Goal: Task Accomplishment & Management: Use online tool/utility

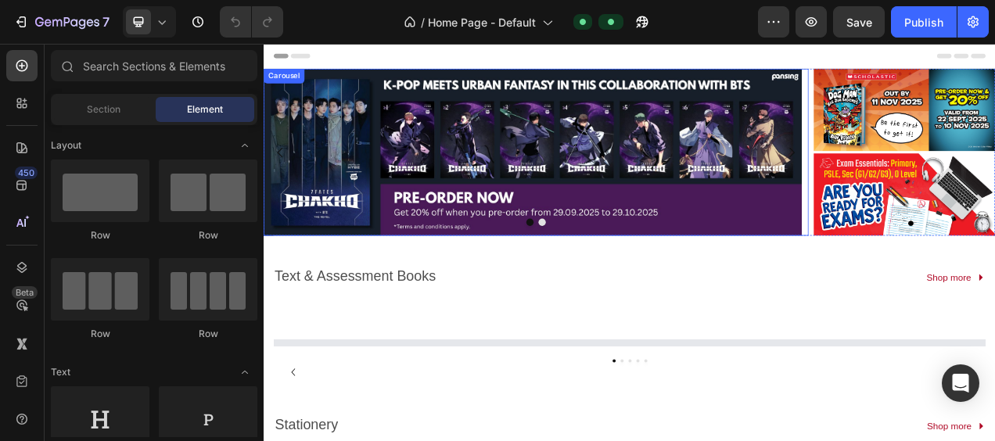
click at [939, 178] on icon "Carousel Next Arrow" at bounding box center [942, 183] width 7 height 13
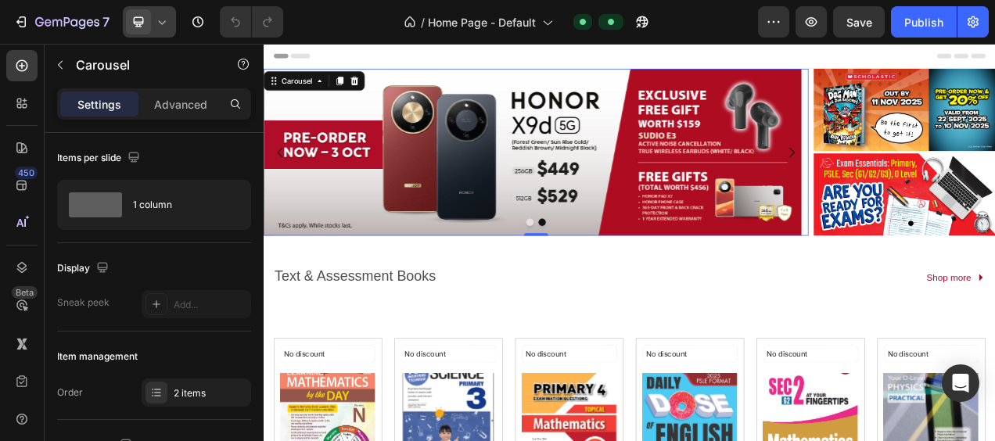
click at [164, 27] on icon at bounding box center [162, 22] width 16 height 16
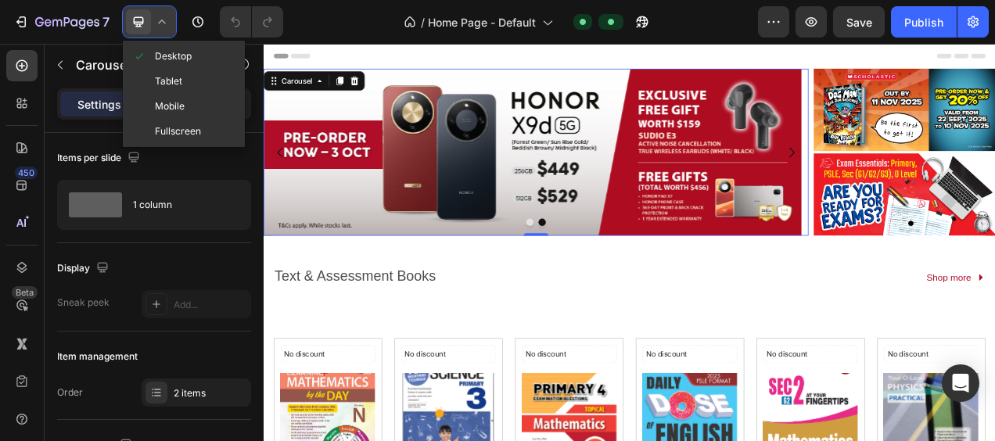
click at [163, 26] on icon at bounding box center [162, 22] width 16 height 16
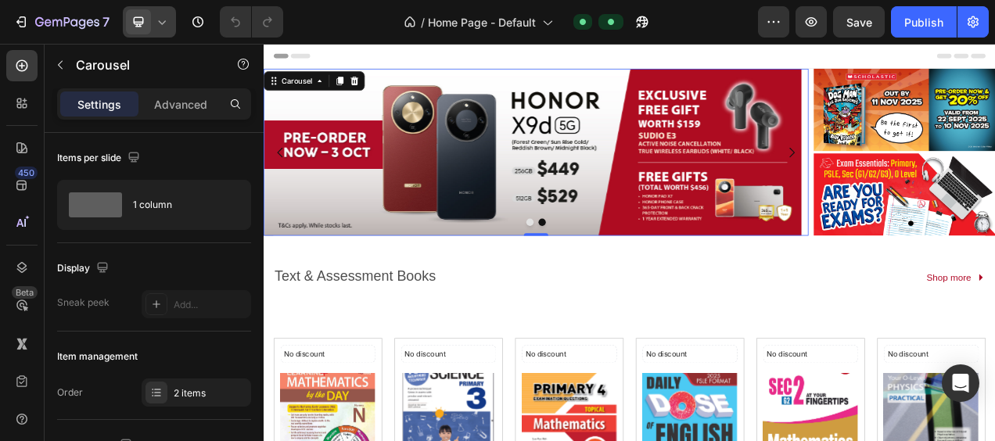
click at [163, 25] on icon at bounding box center [162, 22] width 16 height 16
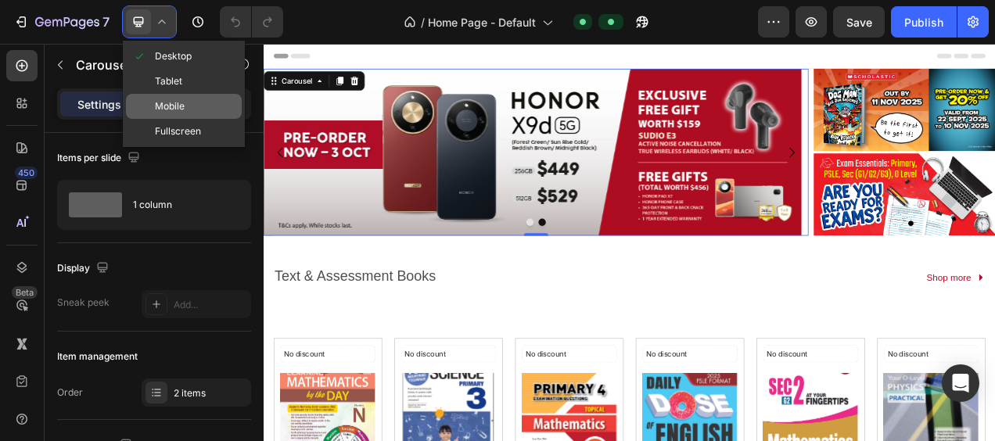
click at [174, 100] on span "Mobile" at bounding box center [170, 107] width 30 height 16
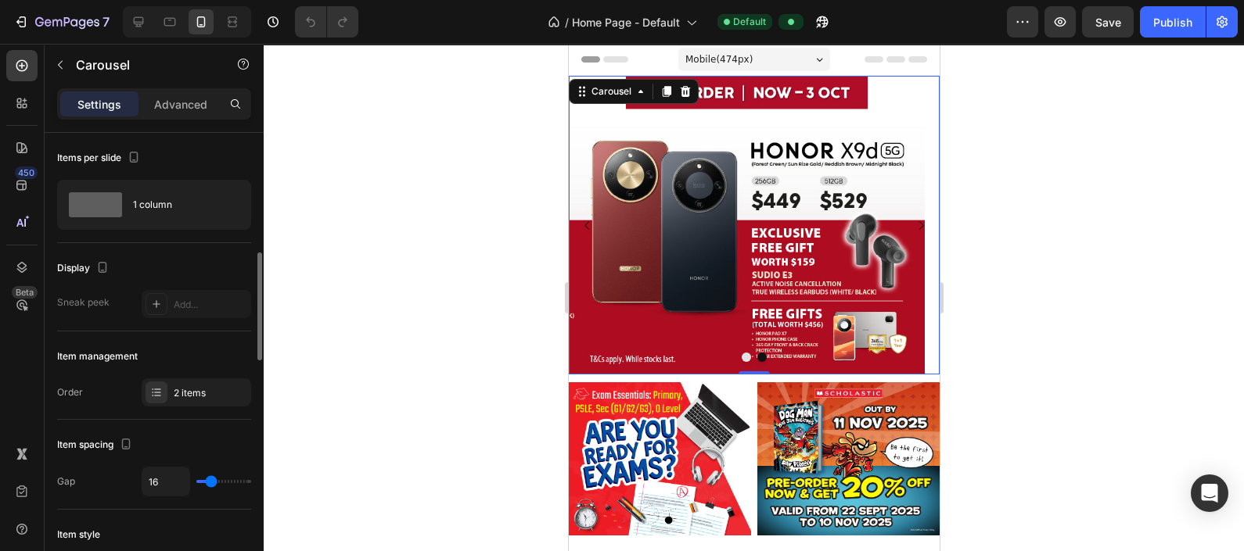
scroll to position [97, 0]
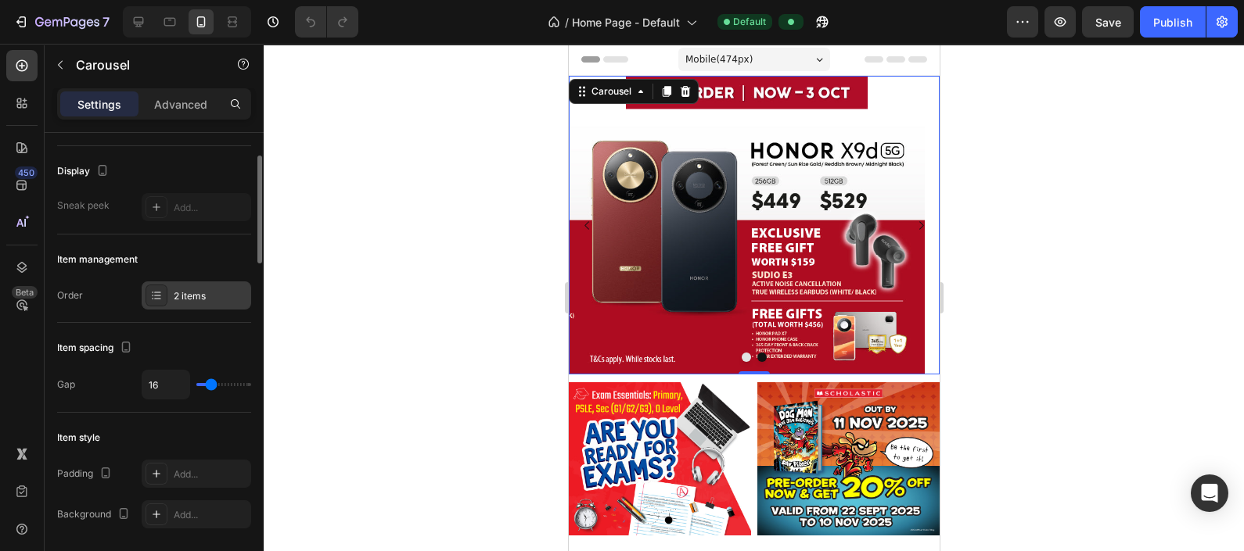
click at [190, 297] on div "2 items" at bounding box center [211, 296] width 74 height 14
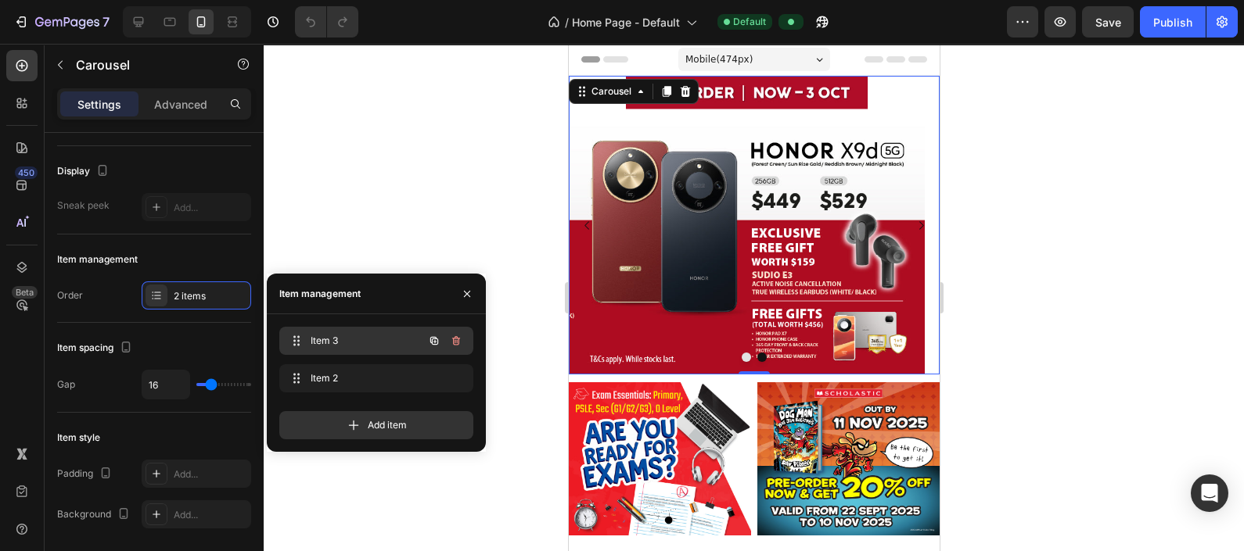
click at [341, 339] on span "Item 3" at bounding box center [355, 341] width 88 height 14
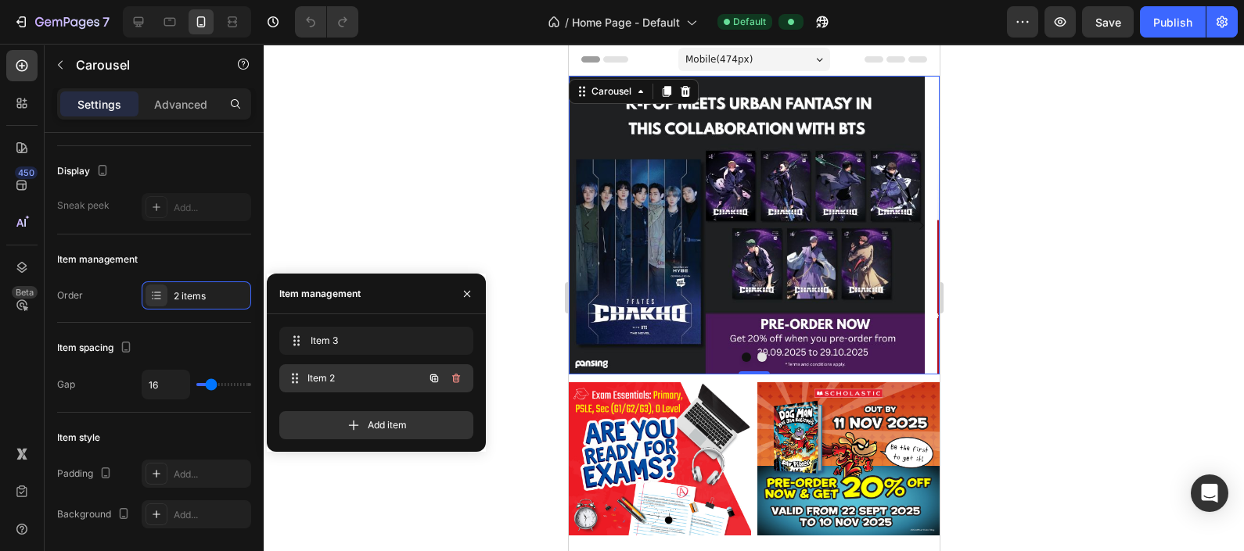
click at [349, 380] on span "Item 2" at bounding box center [365, 379] width 116 height 14
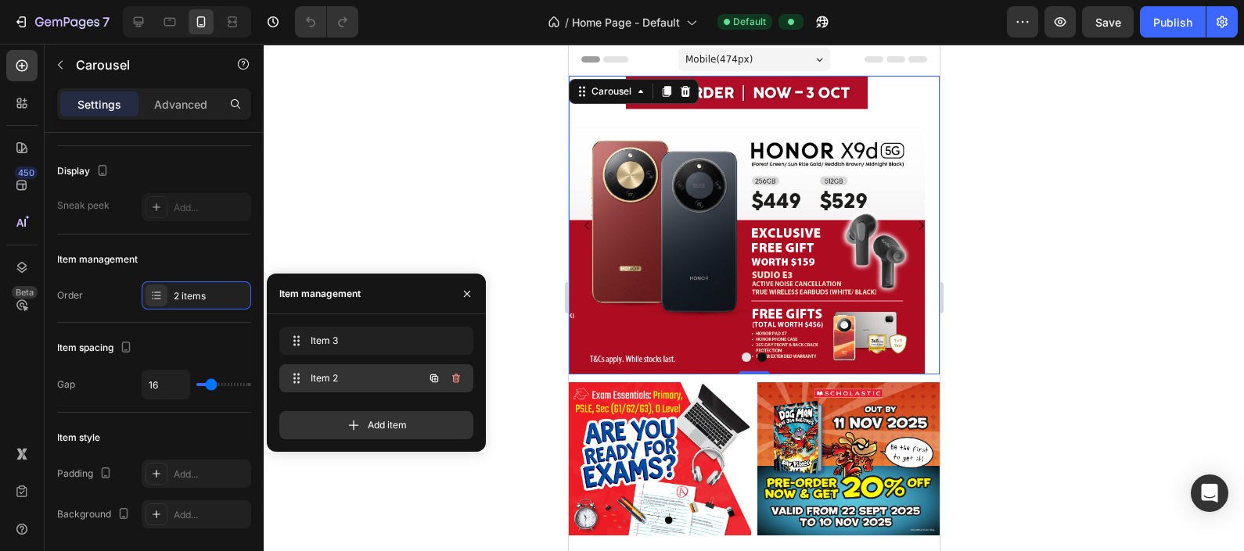
click at [356, 379] on span "Item 2" at bounding box center [355, 379] width 88 height 14
click at [356, 379] on span "Item 2" at bounding box center [365, 379] width 116 height 14
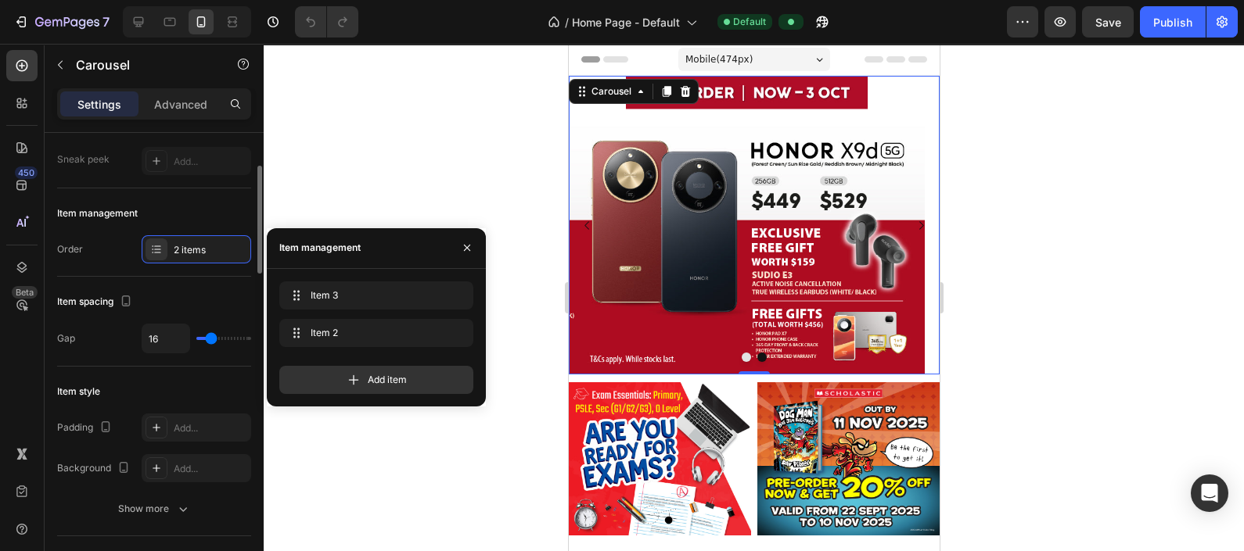
scroll to position [0, 0]
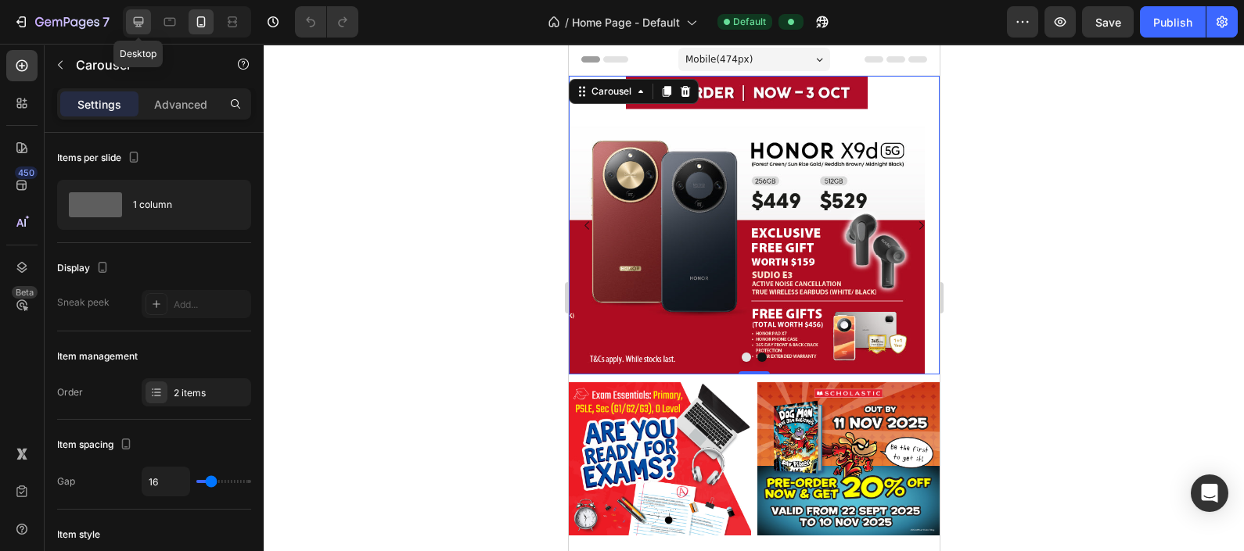
click at [145, 20] on icon at bounding box center [139, 22] width 16 height 16
type input "23"
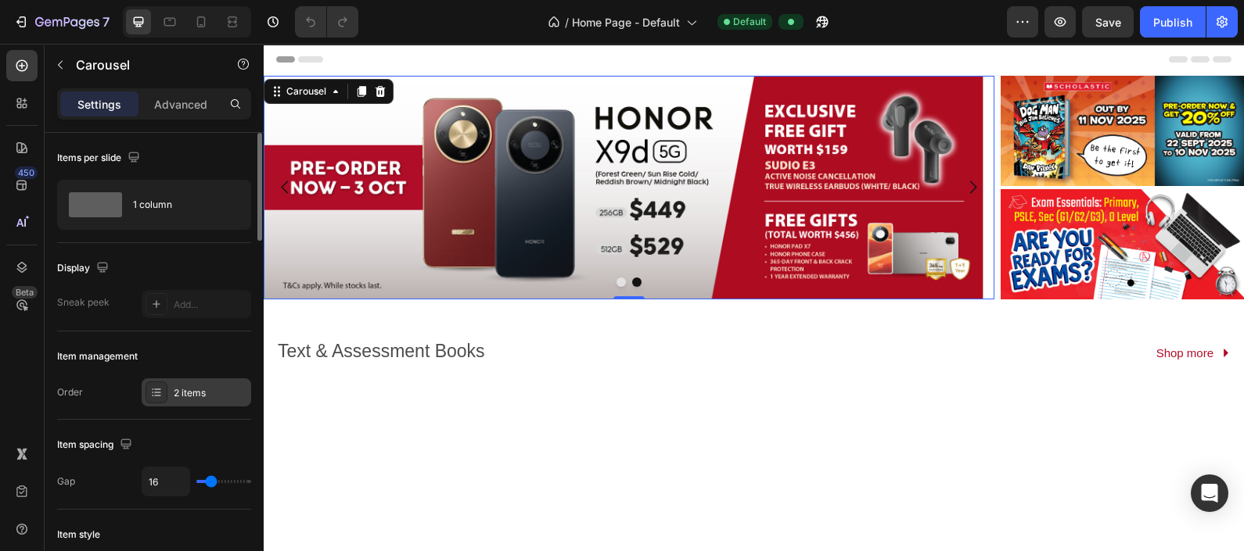
click at [196, 388] on div "2 items" at bounding box center [211, 393] width 74 height 14
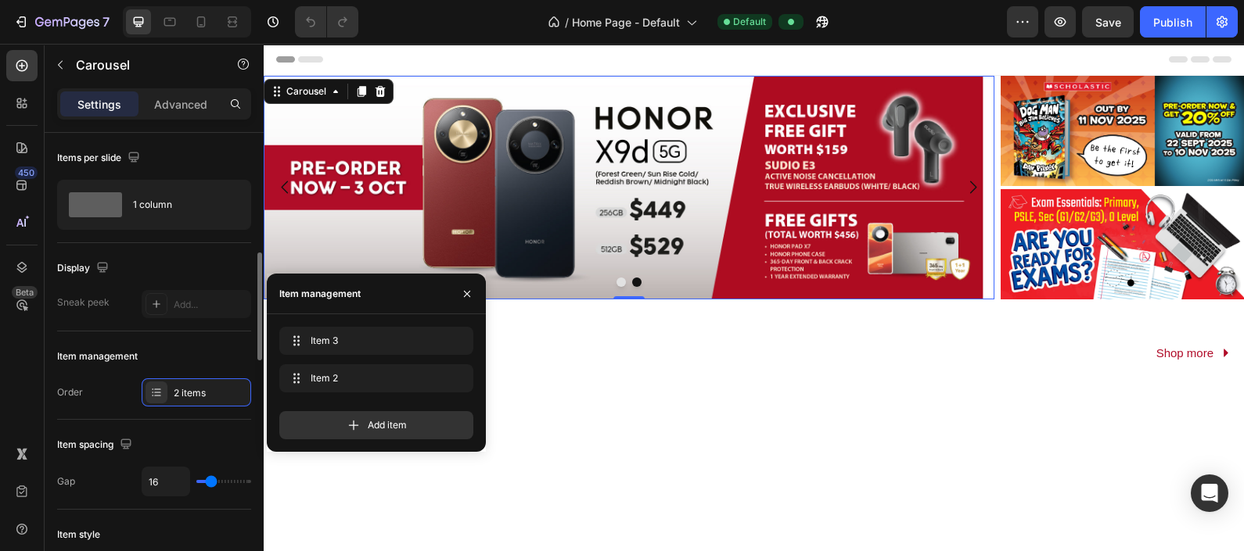
scroll to position [97, 0]
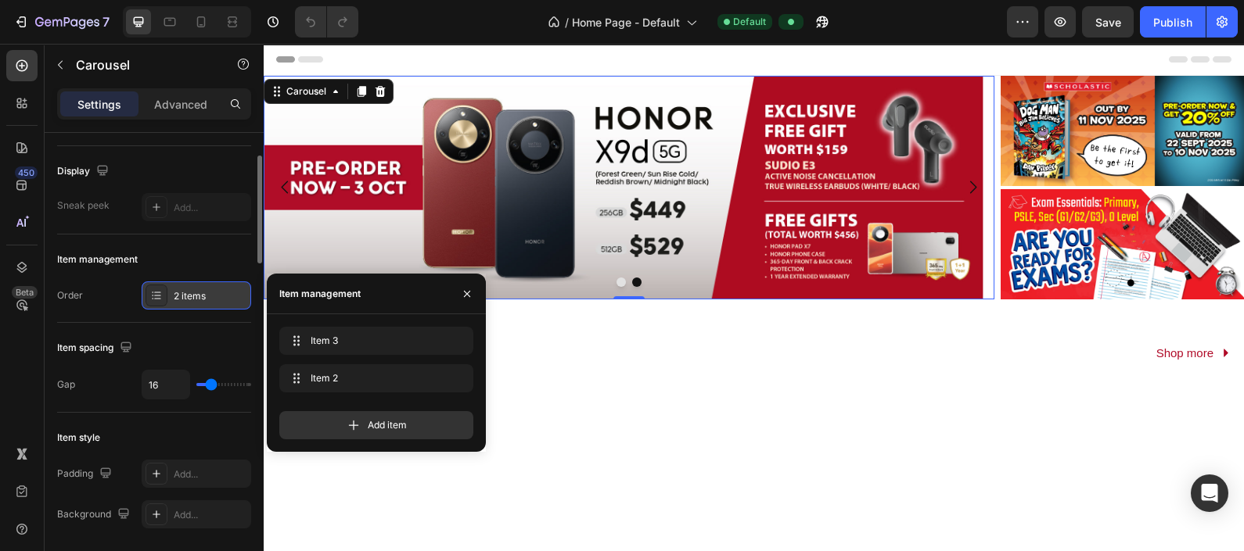
click at [199, 301] on div "2 items" at bounding box center [197, 296] width 110 height 28
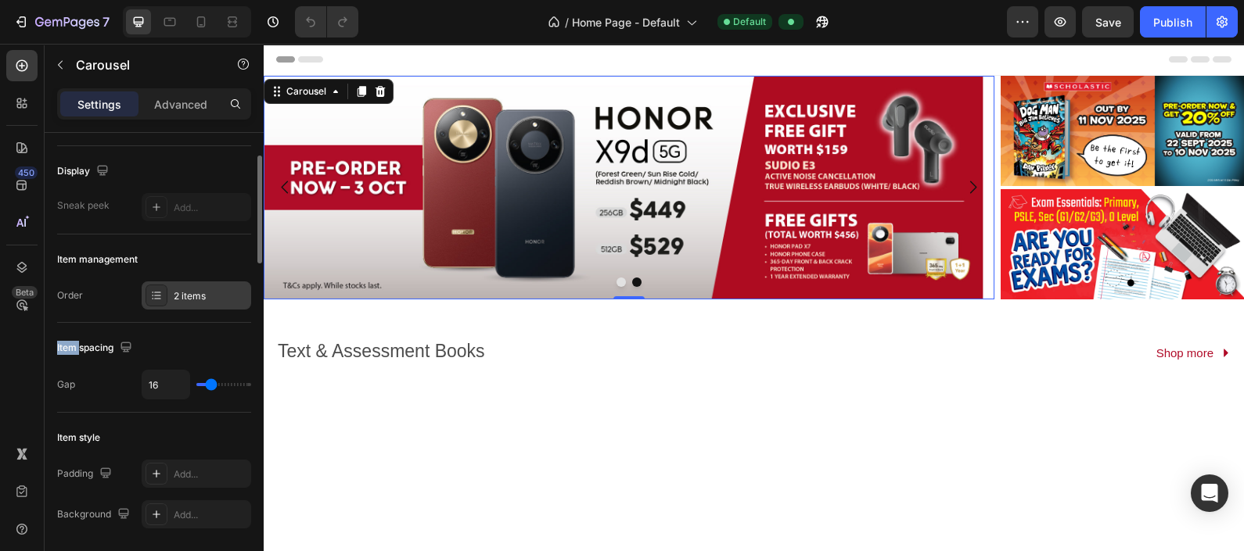
click at [199, 301] on div "2 items" at bounding box center [197, 296] width 110 height 28
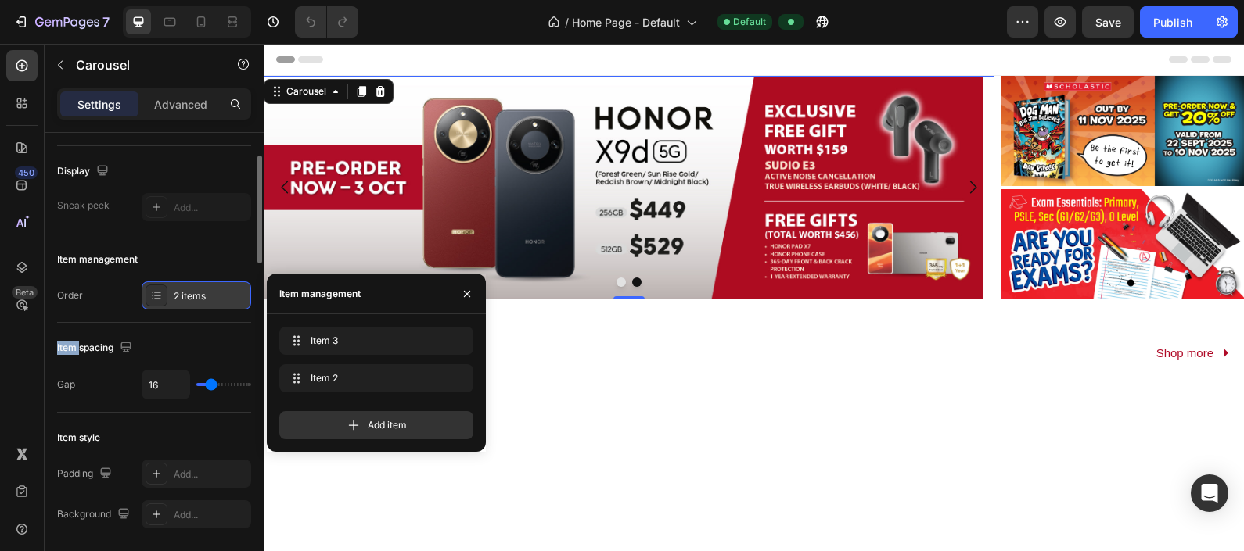
click at [195, 296] on div "2 items" at bounding box center [211, 296] width 74 height 14
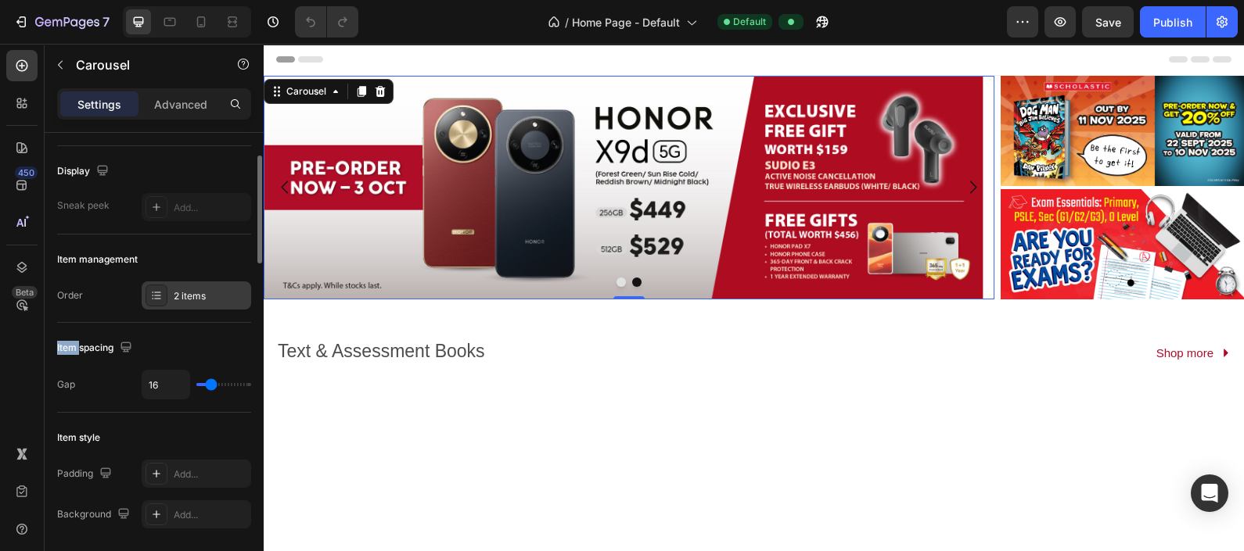
click at [196, 293] on div "2 items" at bounding box center [211, 296] width 74 height 14
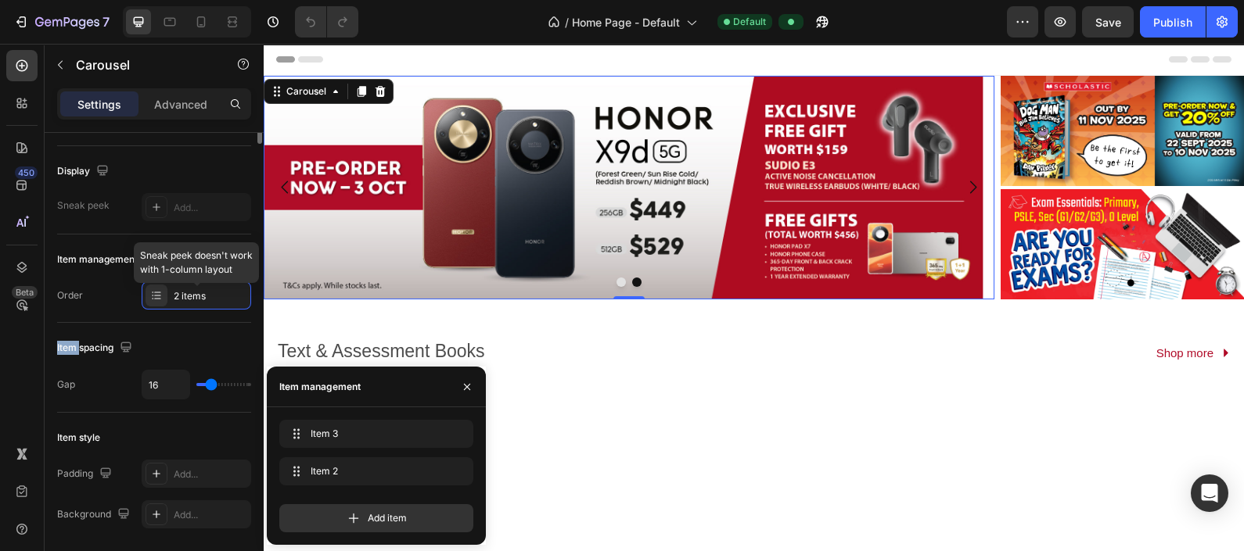
scroll to position [0, 0]
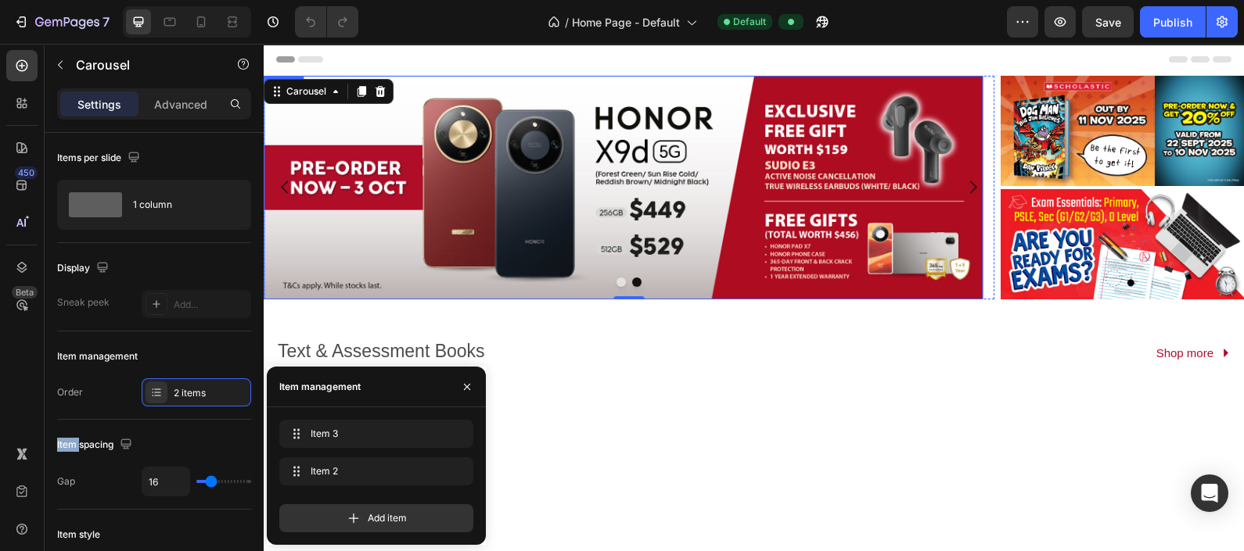
click at [540, 221] on img at bounding box center [624, 188] width 720 height 224
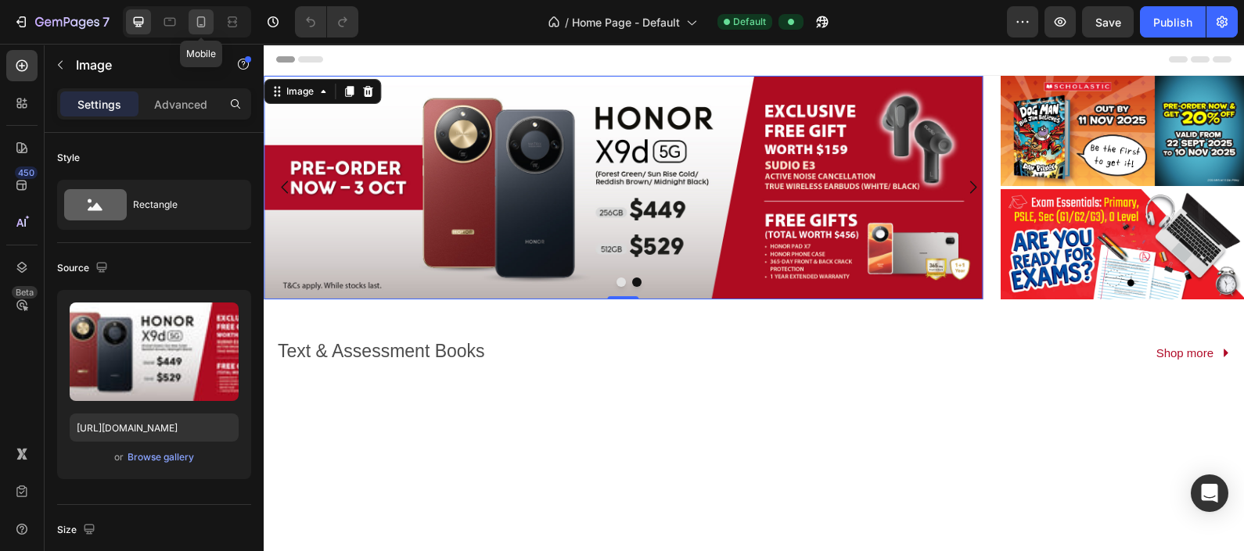
click at [194, 26] on icon at bounding box center [201, 22] width 16 height 16
type input "https://cdn.shopify.com/s/files/1/0574/5662/3823/files/gempages_524603827551208…"
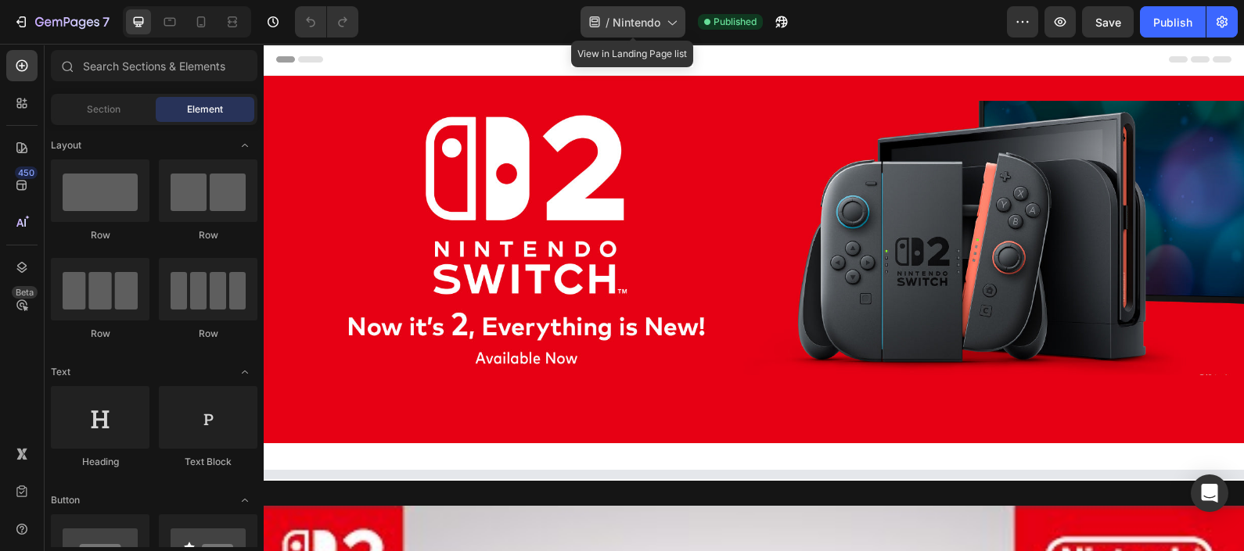
click at [664, 24] on icon at bounding box center [671, 22] width 16 height 16
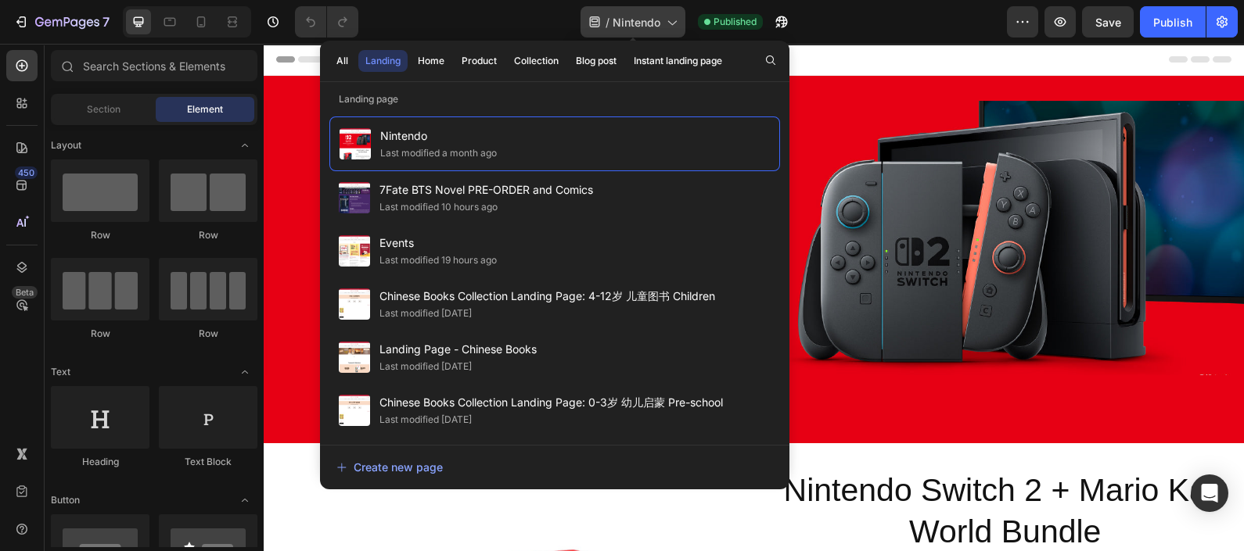
click at [664, 24] on icon at bounding box center [671, 22] width 16 height 16
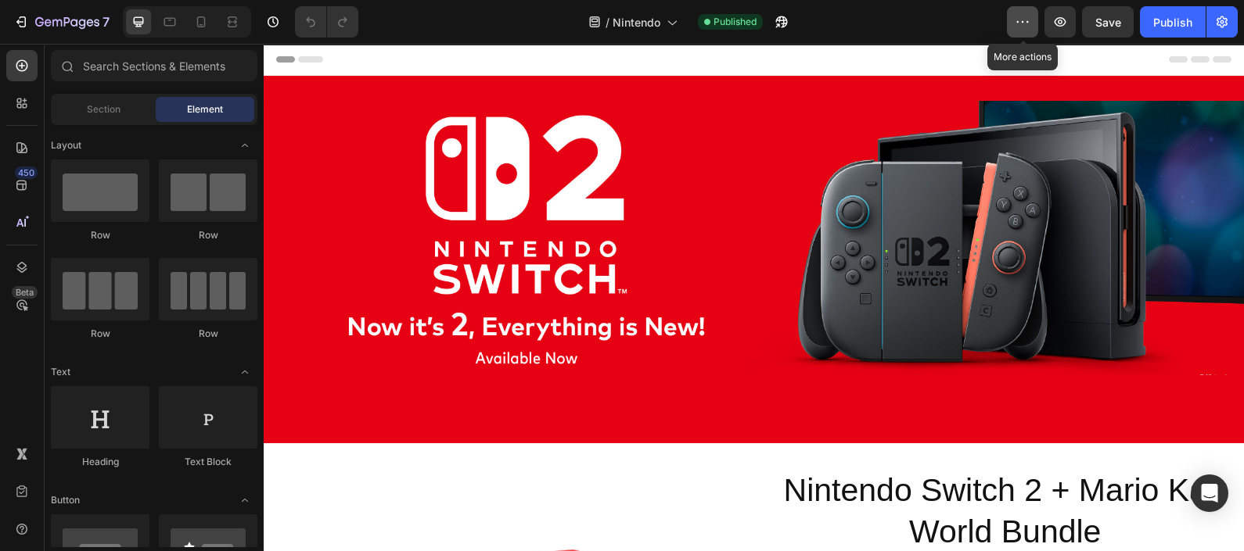
click at [1024, 27] on icon "button" at bounding box center [1022, 22] width 16 height 16
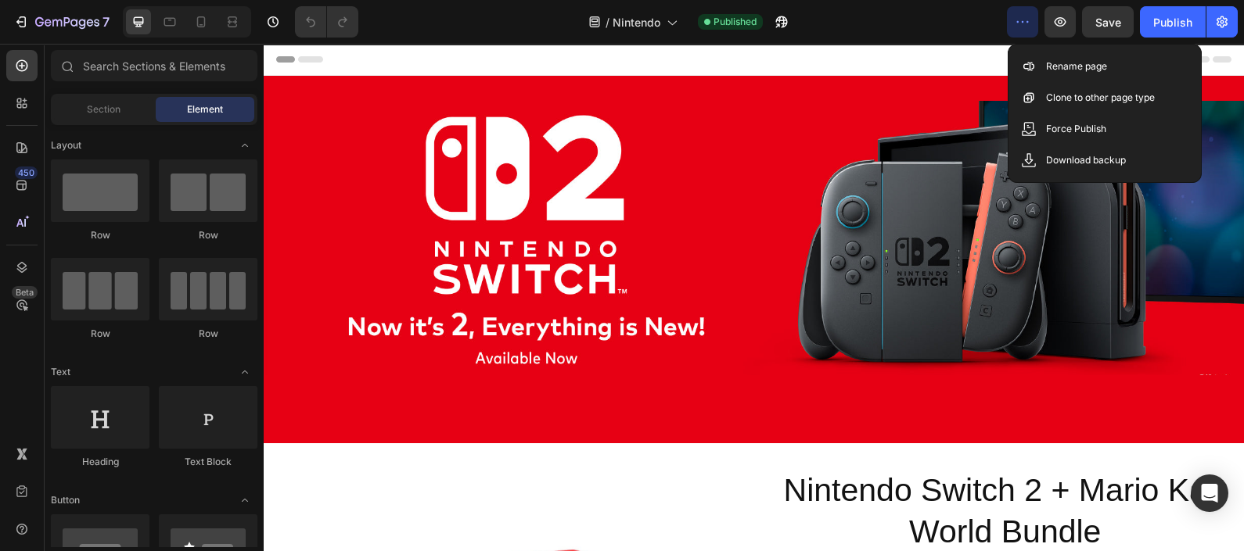
click at [954, 33] on div "/ Nintendo Published" at bounding box center [689, 21] width 636 height 31
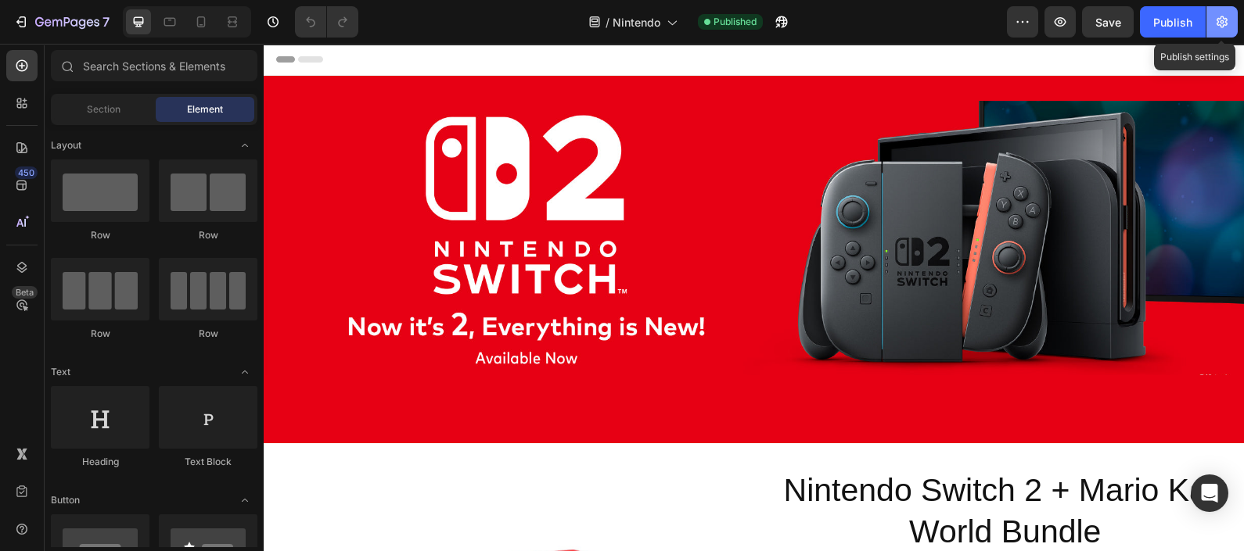
click at [1217, 22] on icon "button" at bounding box center [1221, 22] width 11 height 12
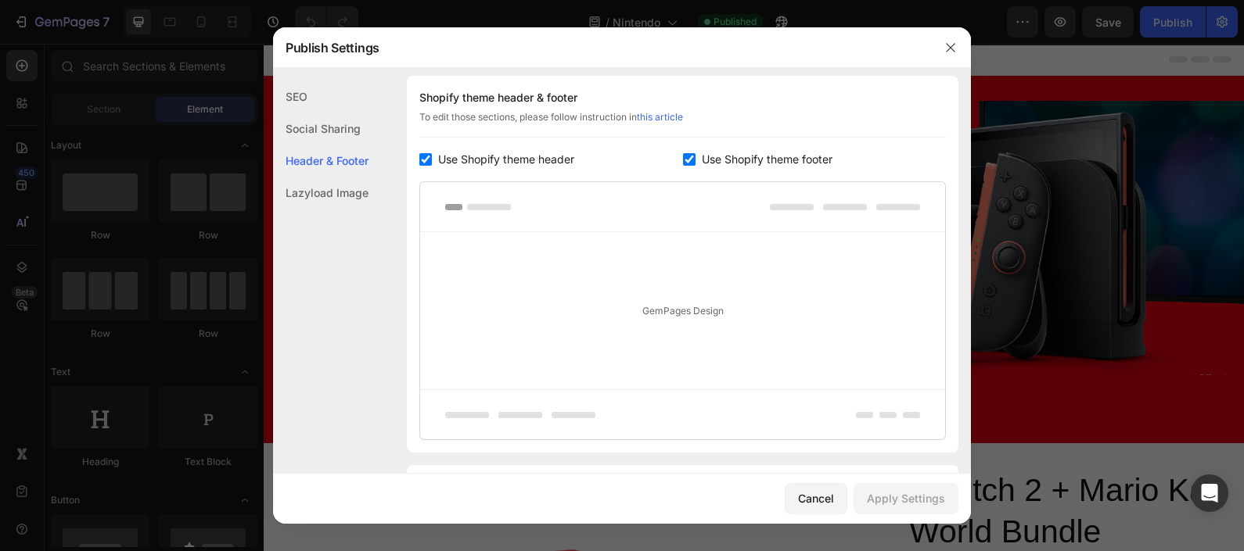
scroll to position [781, 0]
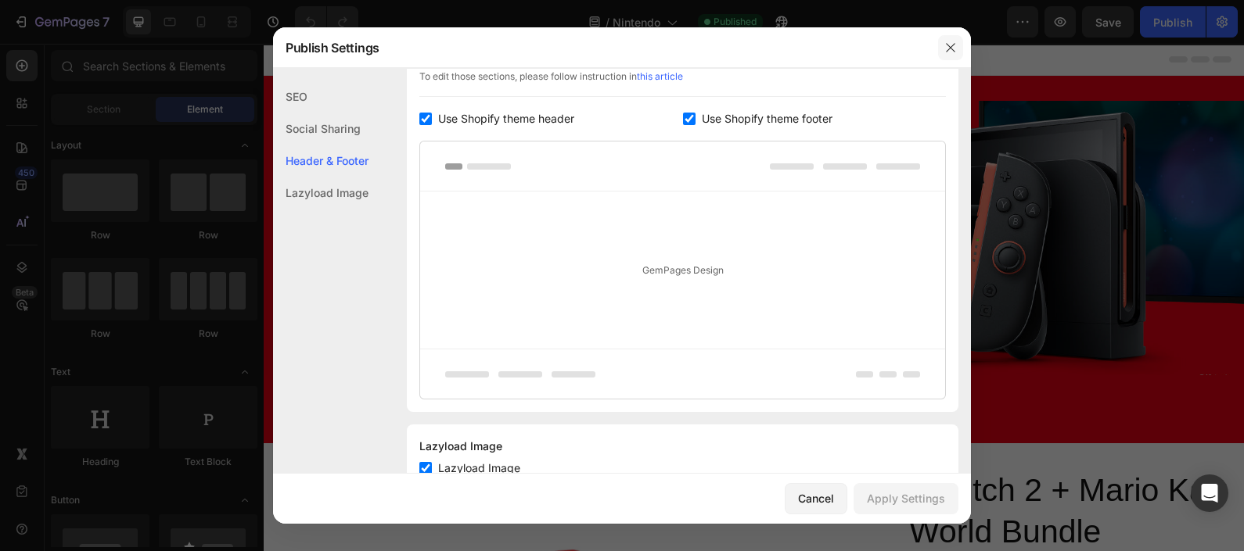
click at [954, 47] on icon "button" at bounding box center [950, 47] width 13 height 13
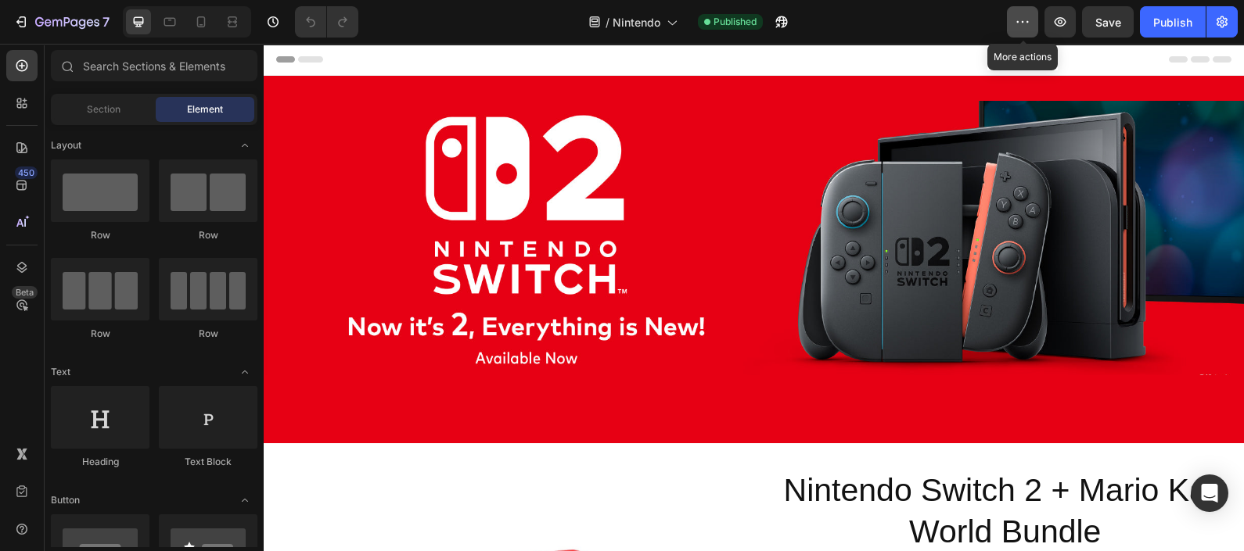
click at [1023, 23] on icon "button" at bounding box center [1022, 22] width 16 height 16
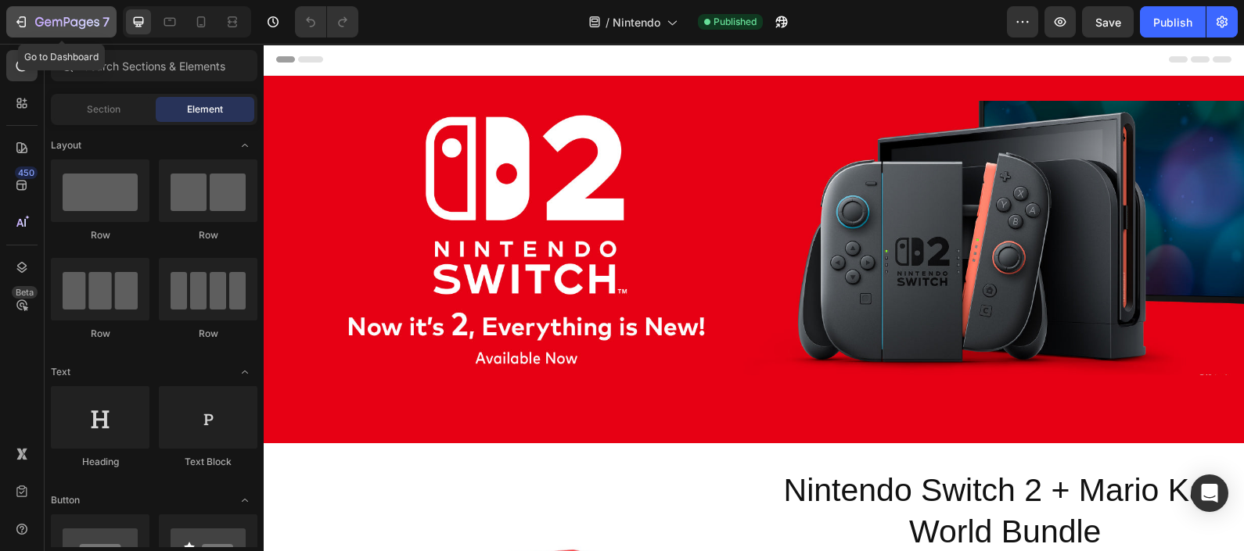
click at [14, 23] on icon "button" at bounding box center [21, 22] width 16 height 16
